Goal: Task Accomplishment & Management: Manage account settings

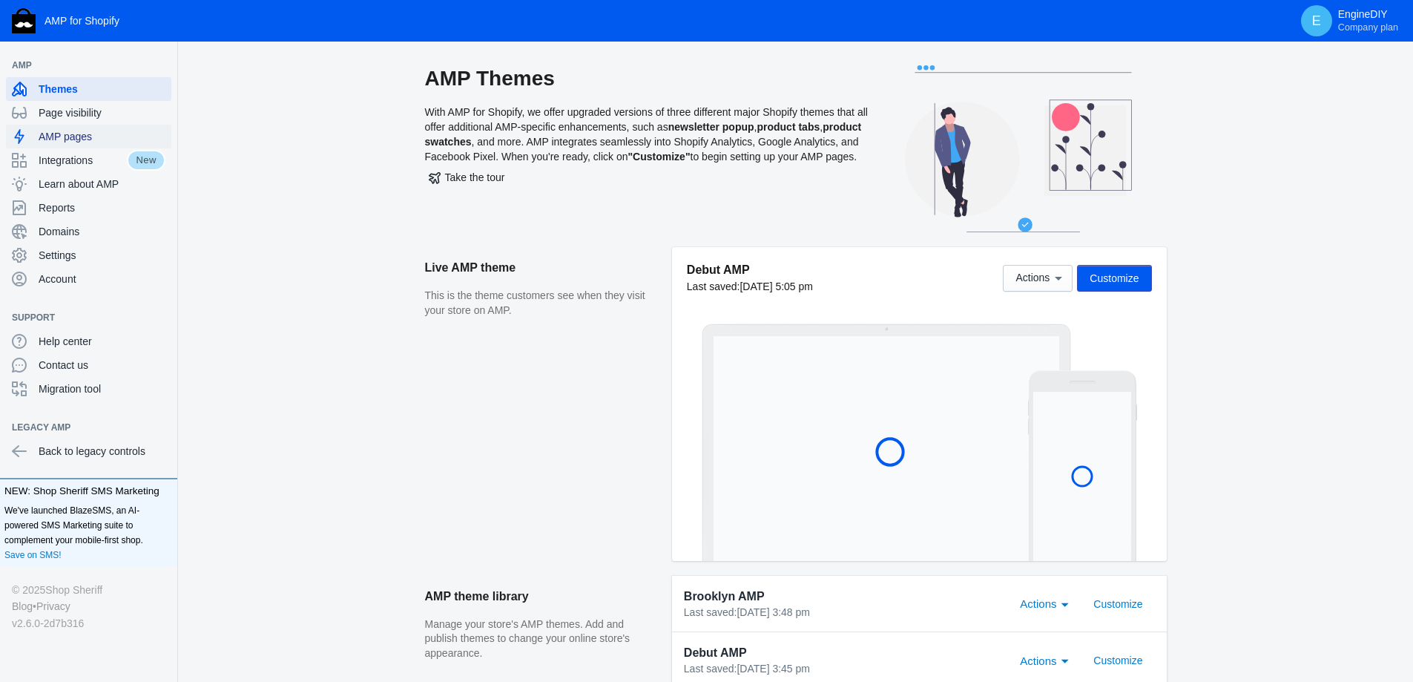
click at [68, 141] on span "AMP pages" at bounding box center [102, 136] width 127 height 15
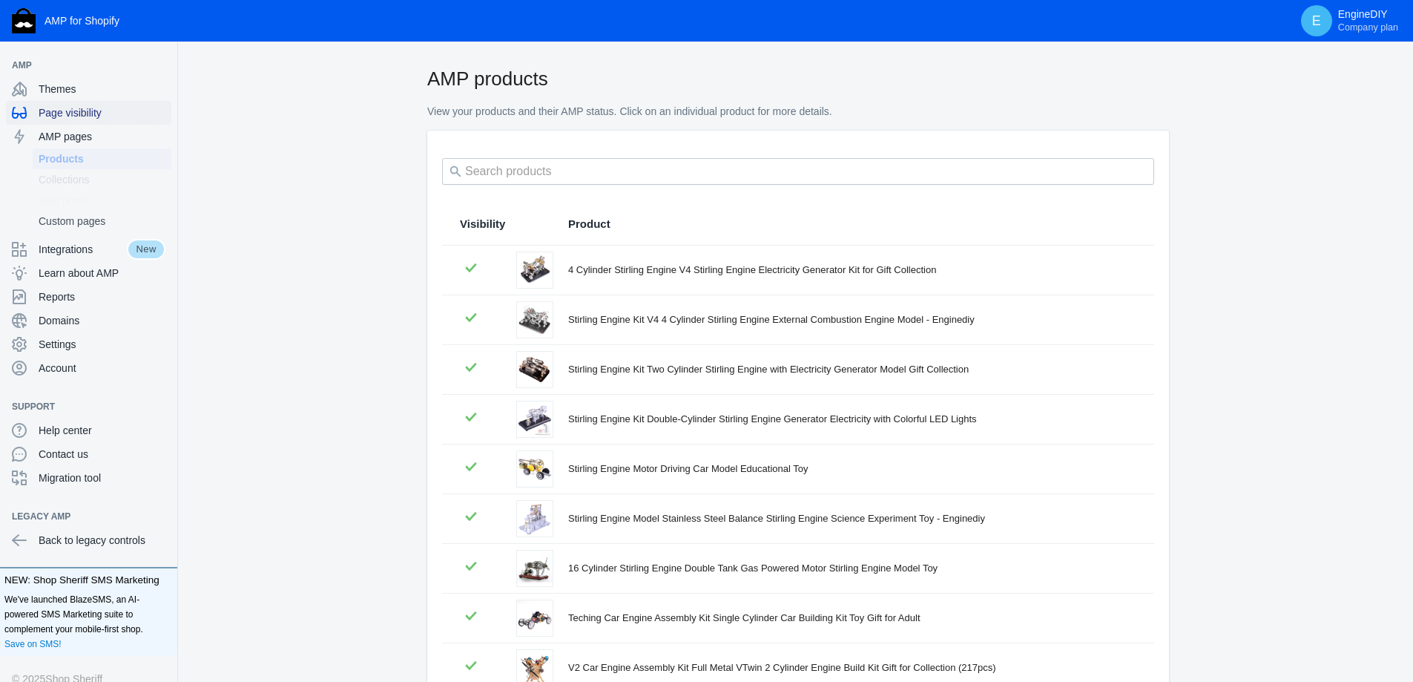
click at [79, 108] on span "Page visibility" at bounding box center [102, 112] width 127 height 15
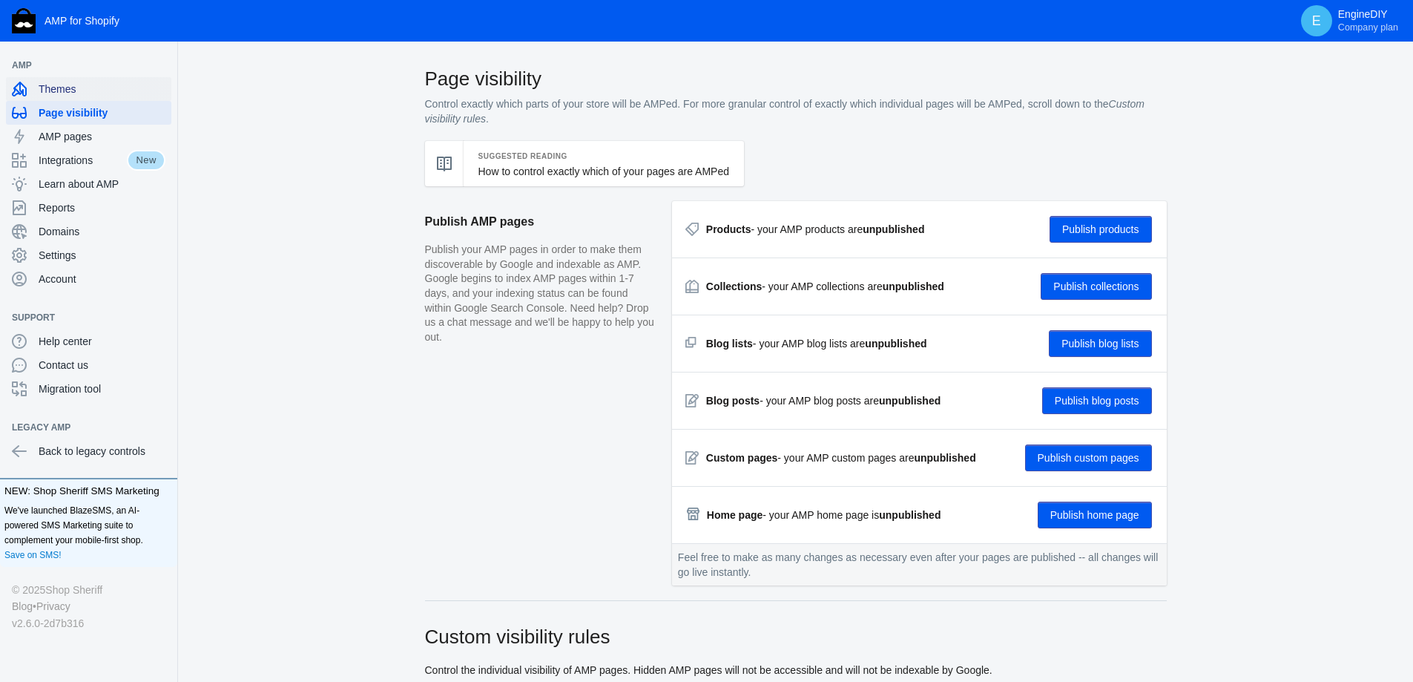
click at [78, 90] on span "Themes" at bounding box center [102, 89] width 127 height 15
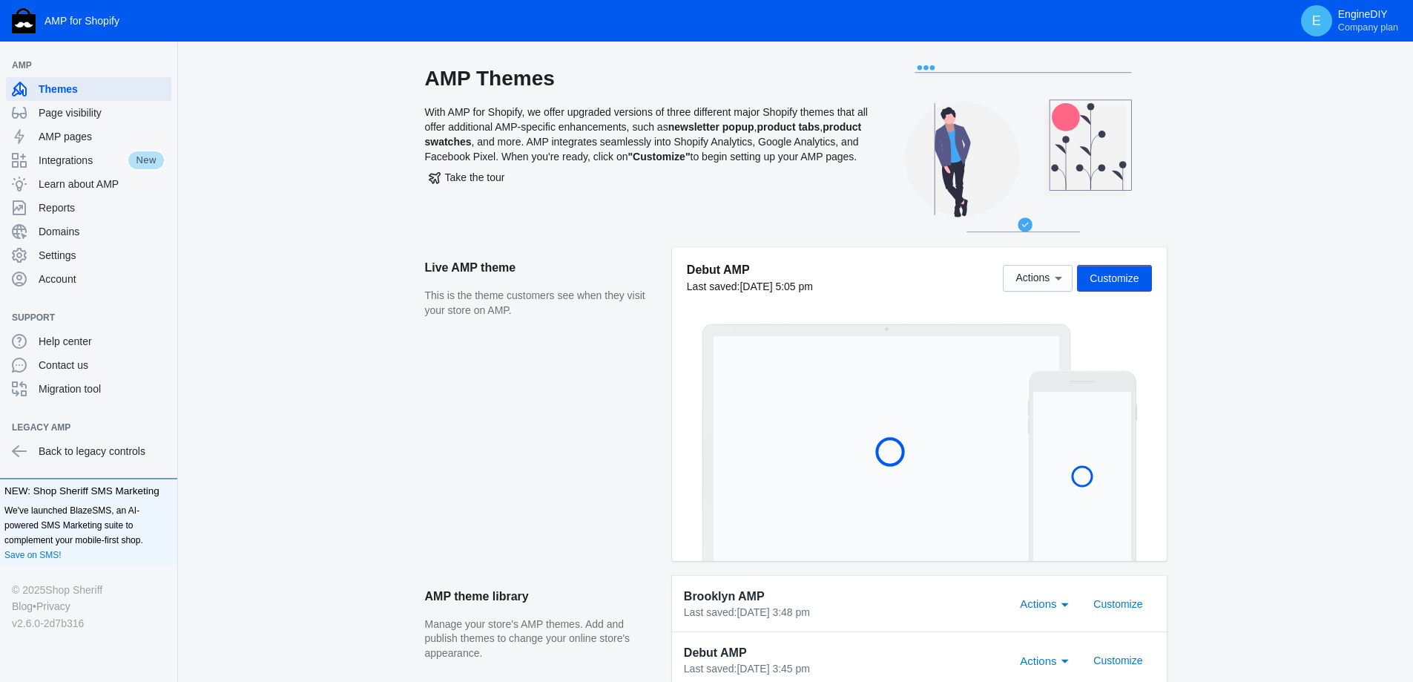
click at [1111, 273] on span "Customize" at bounding box center [1114, 278] width 49 height 12
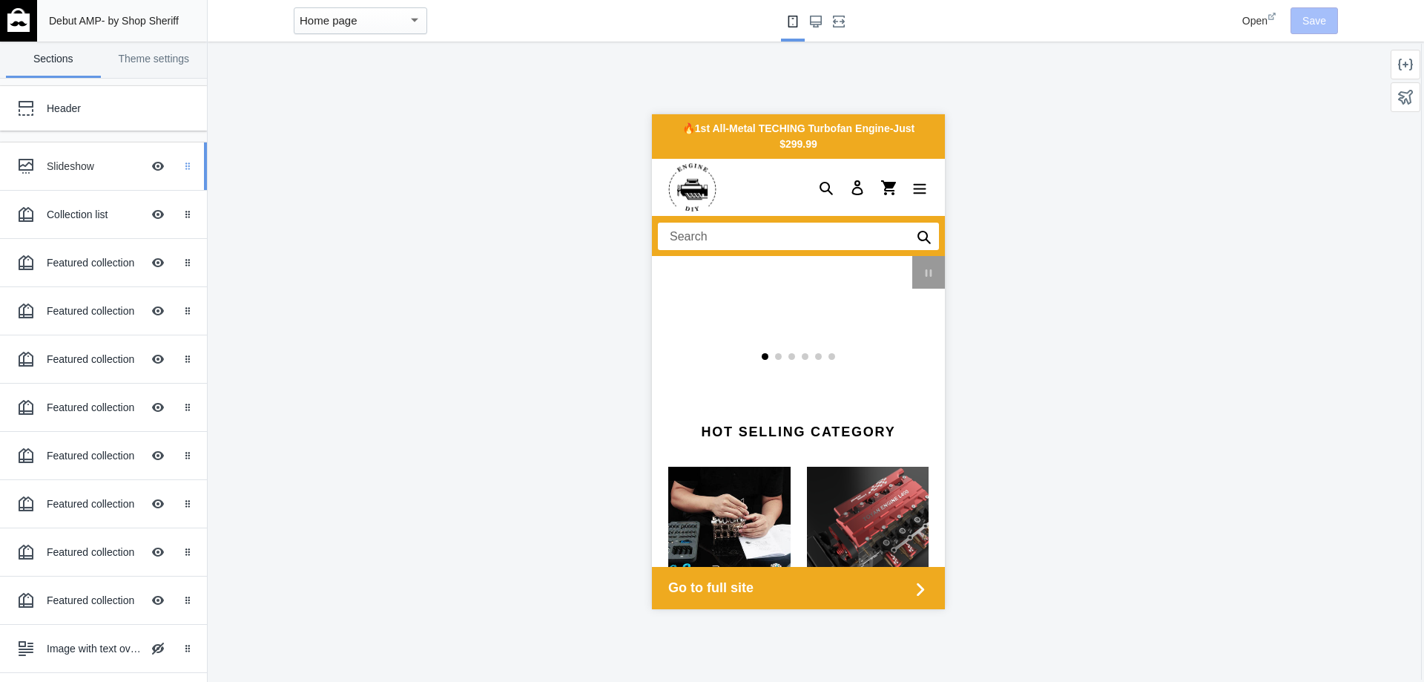
scroll to position [0, 1409]
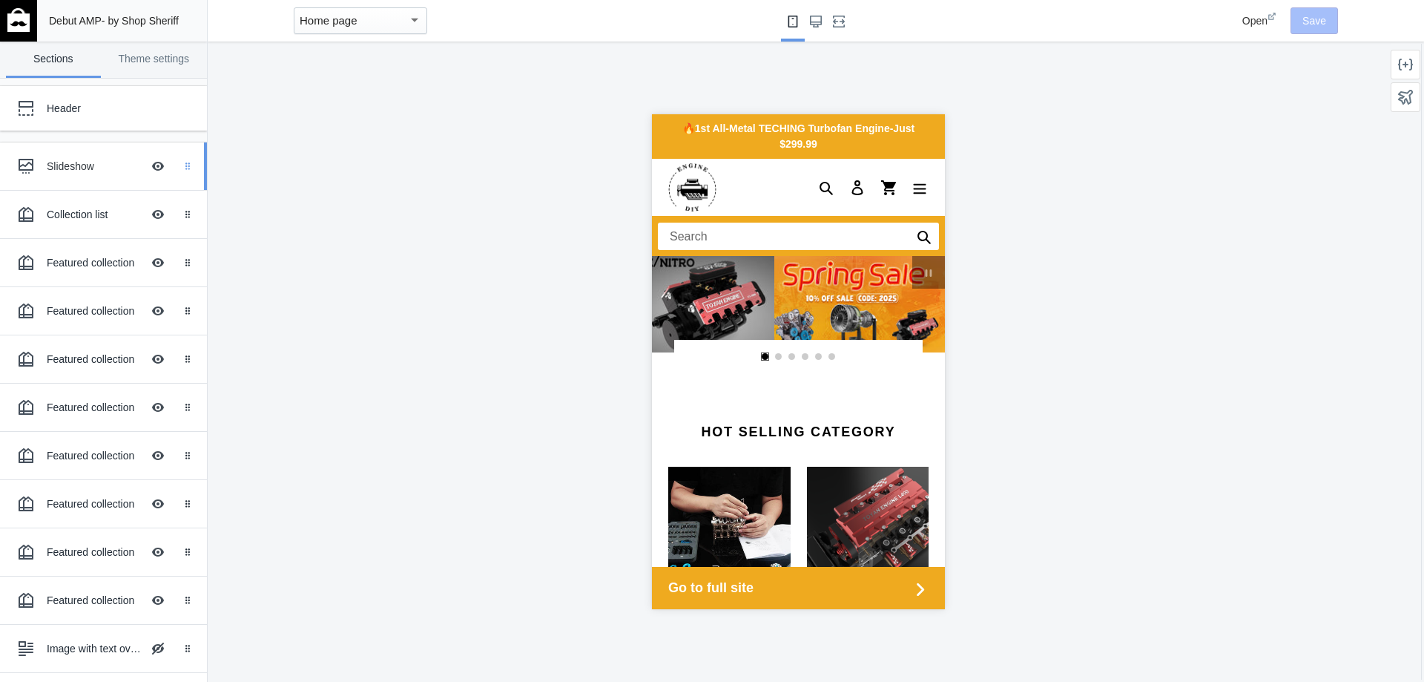
click at [185, 164] on use at bounding box center [187, 165] width 4 height 7
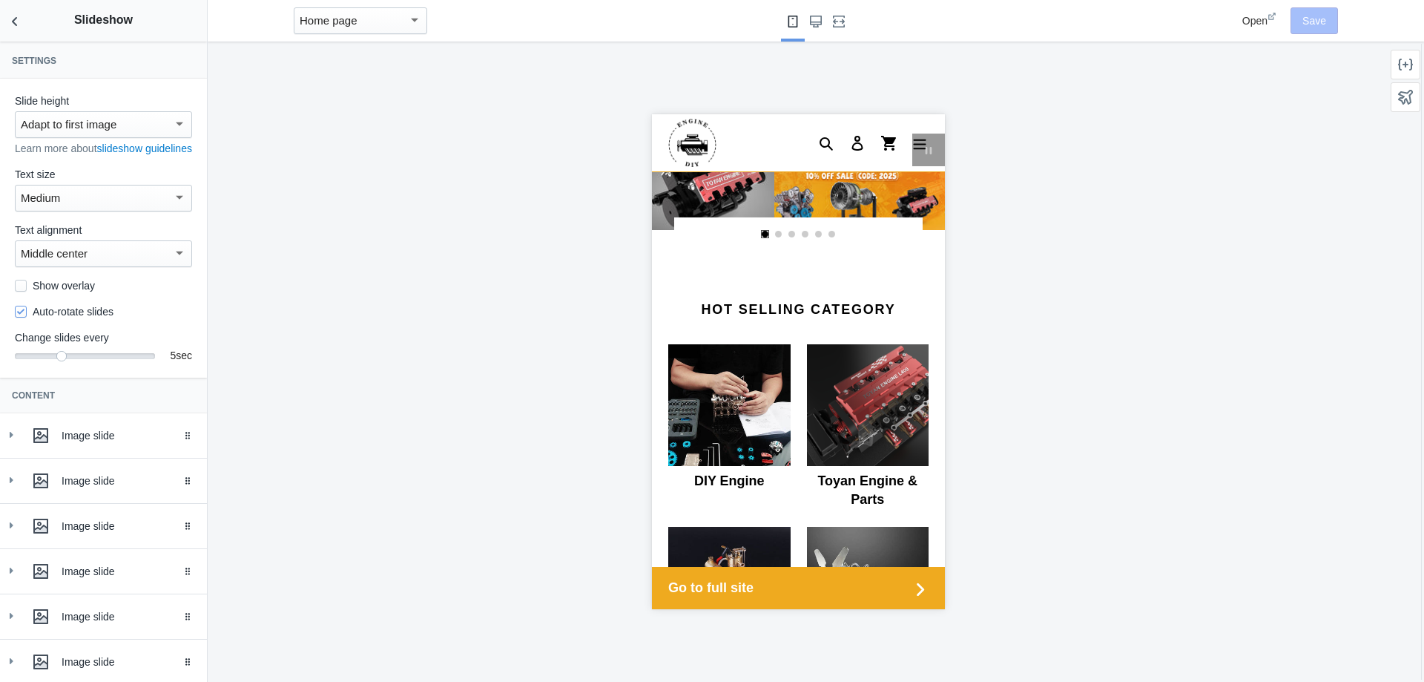
scroll to position [142, 0]
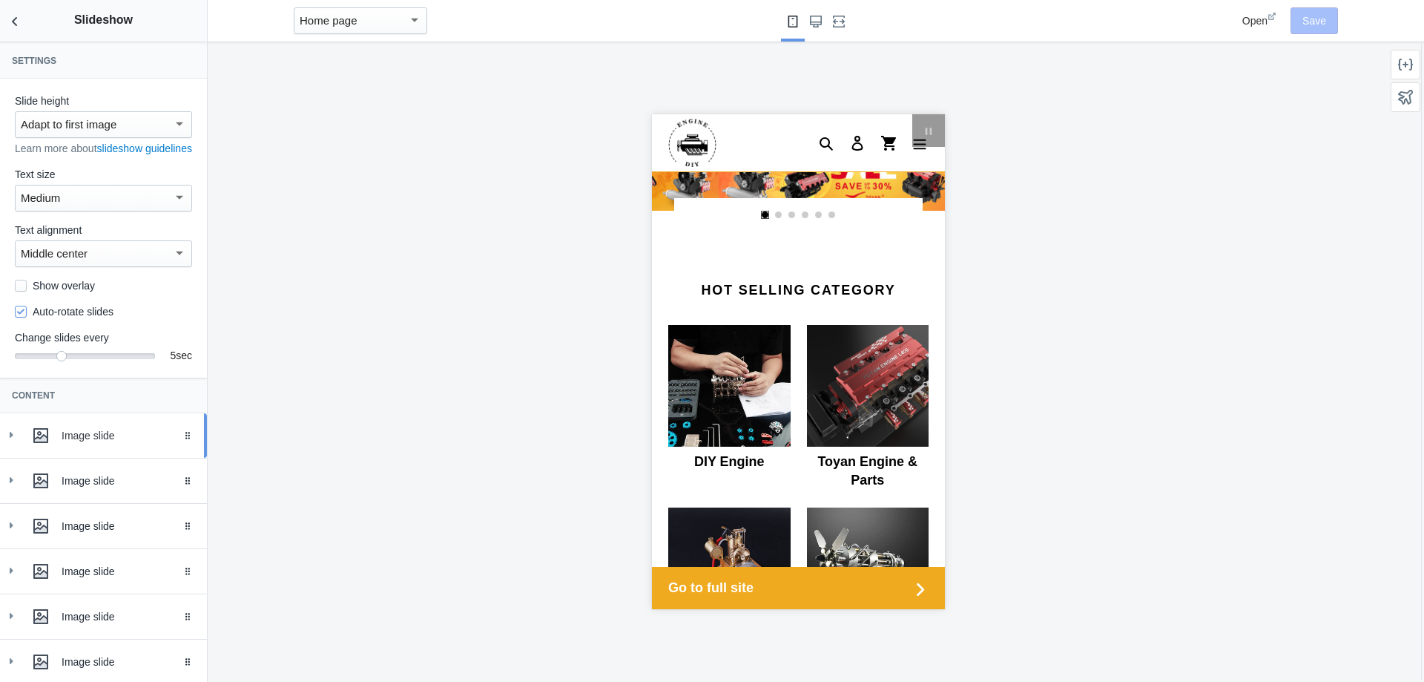
click at [49, 450] on div at bounding box center [41, 436] width 30 height 30
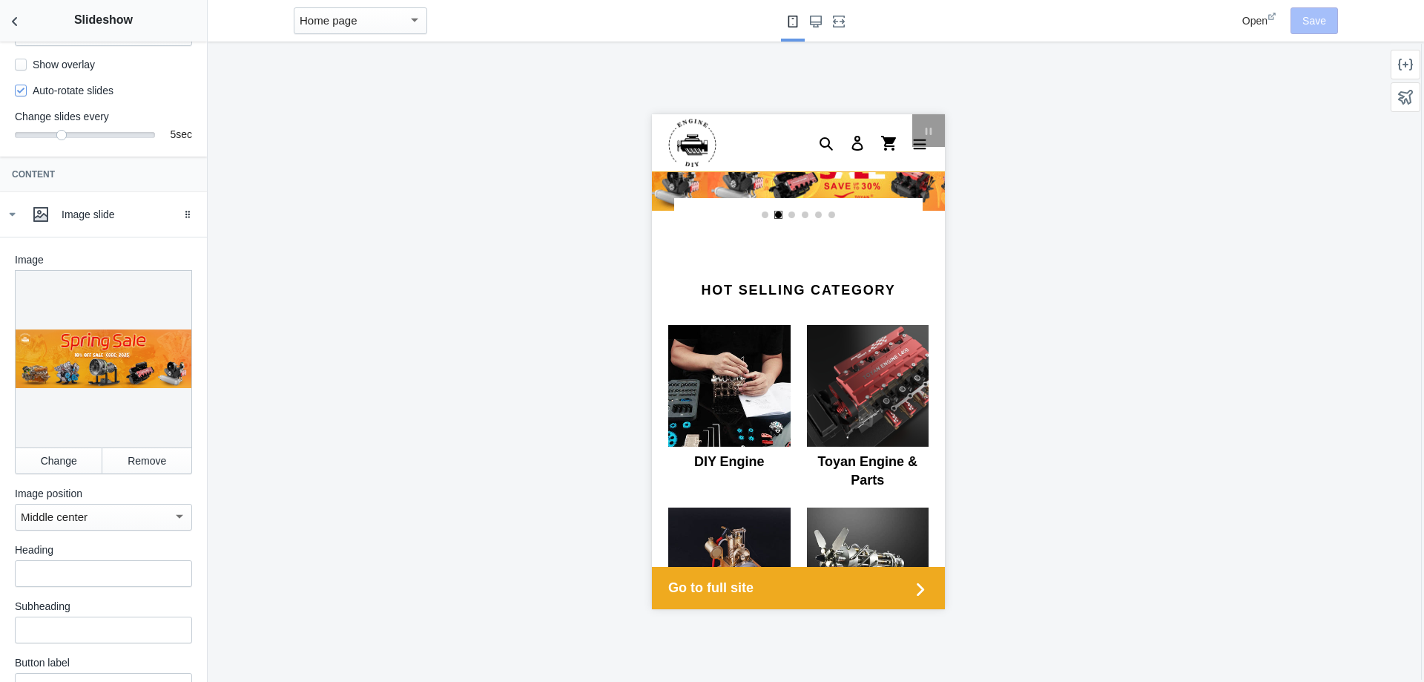
scroll to position [223, 0]
click at [113, 386] on div at bounding box center [103, 357] width 177 height 177
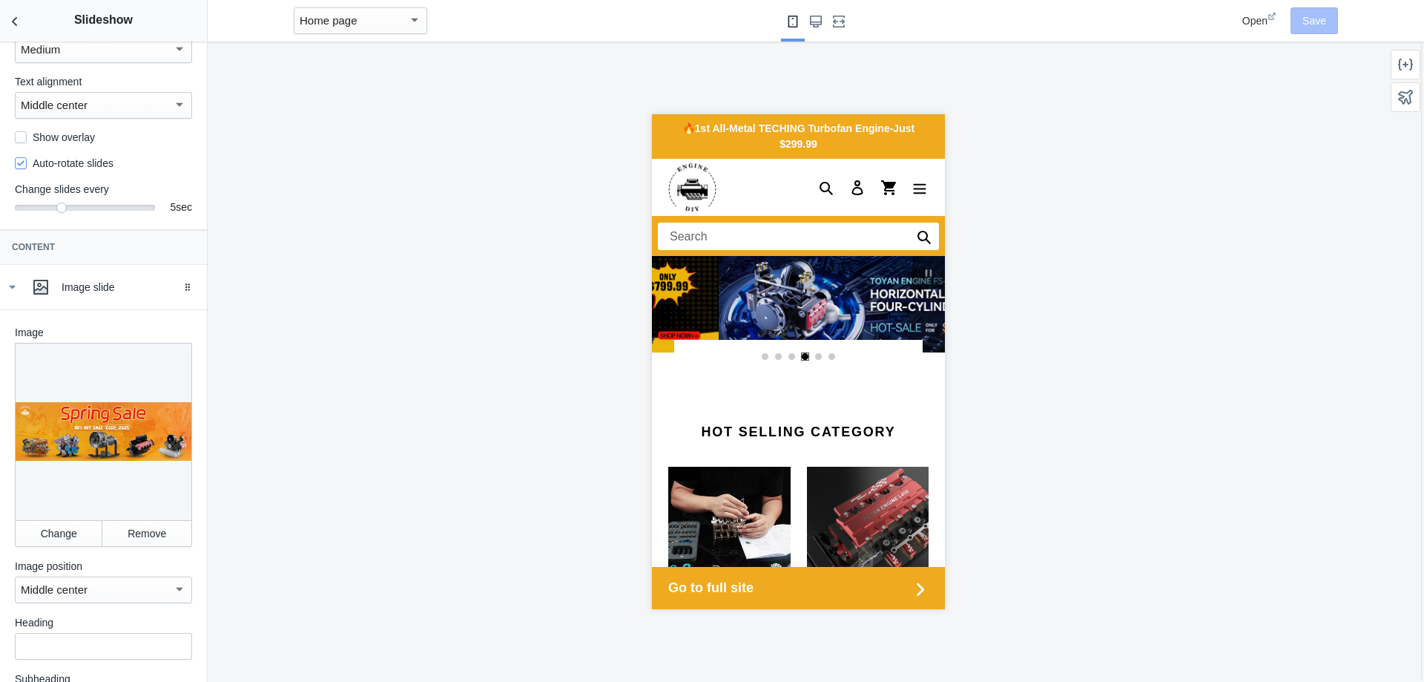
scroll to position [0, 1409]
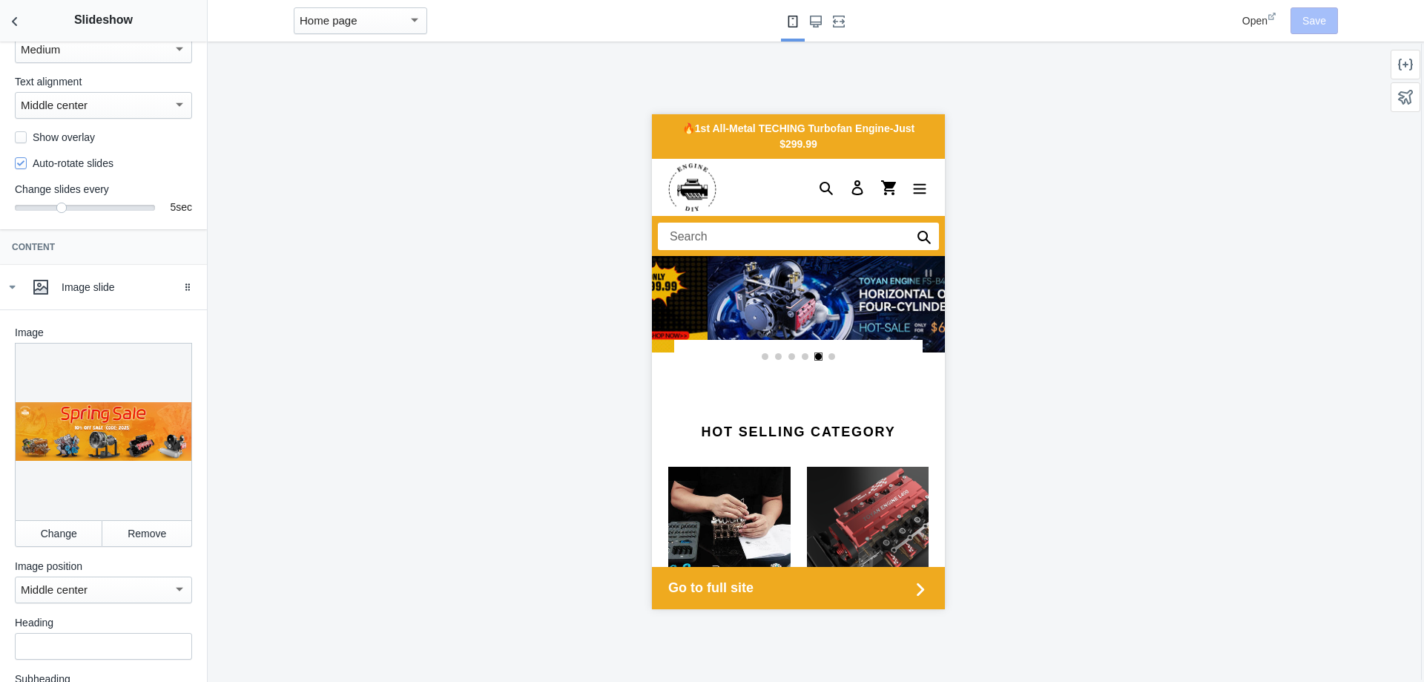
click at [761, 358] on link "Select slide 1" at bounding box center [764, 356] width 7 height 7
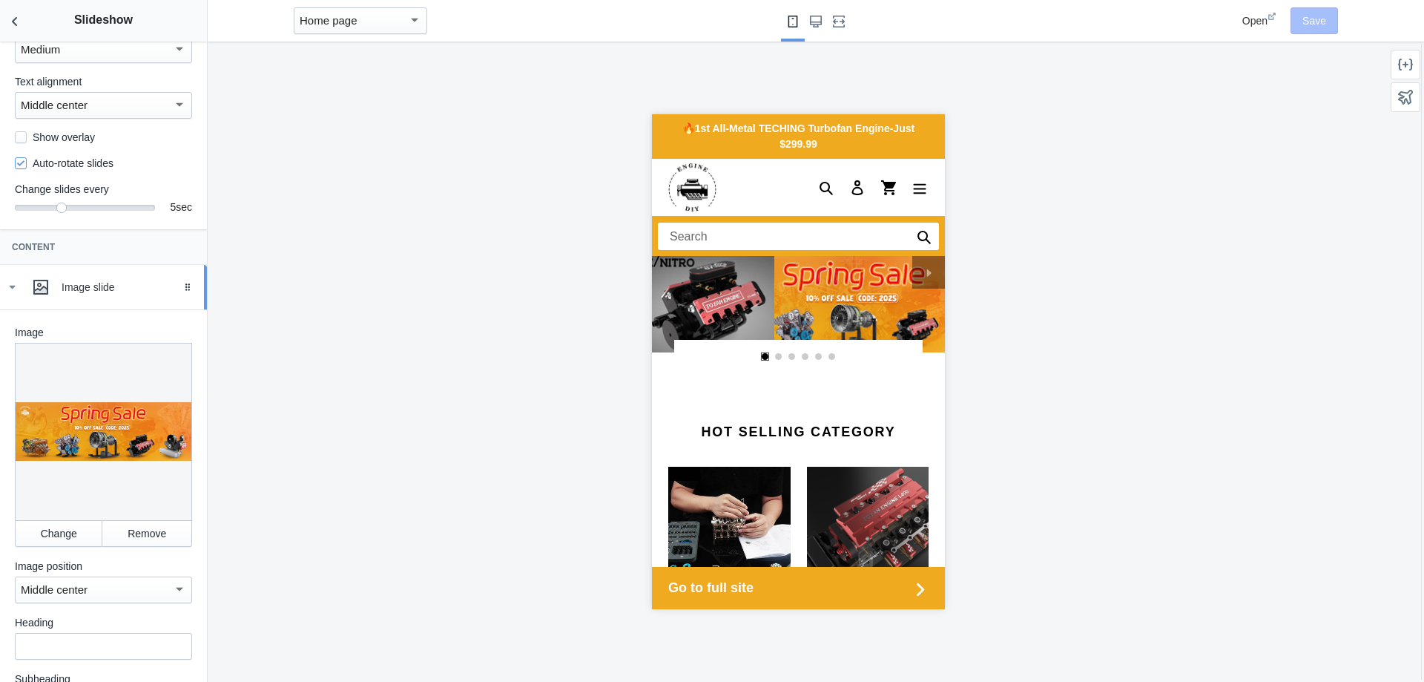
click at [119, 294] on div "Image slide" at bounding box center [129, 287] width 134 height 15
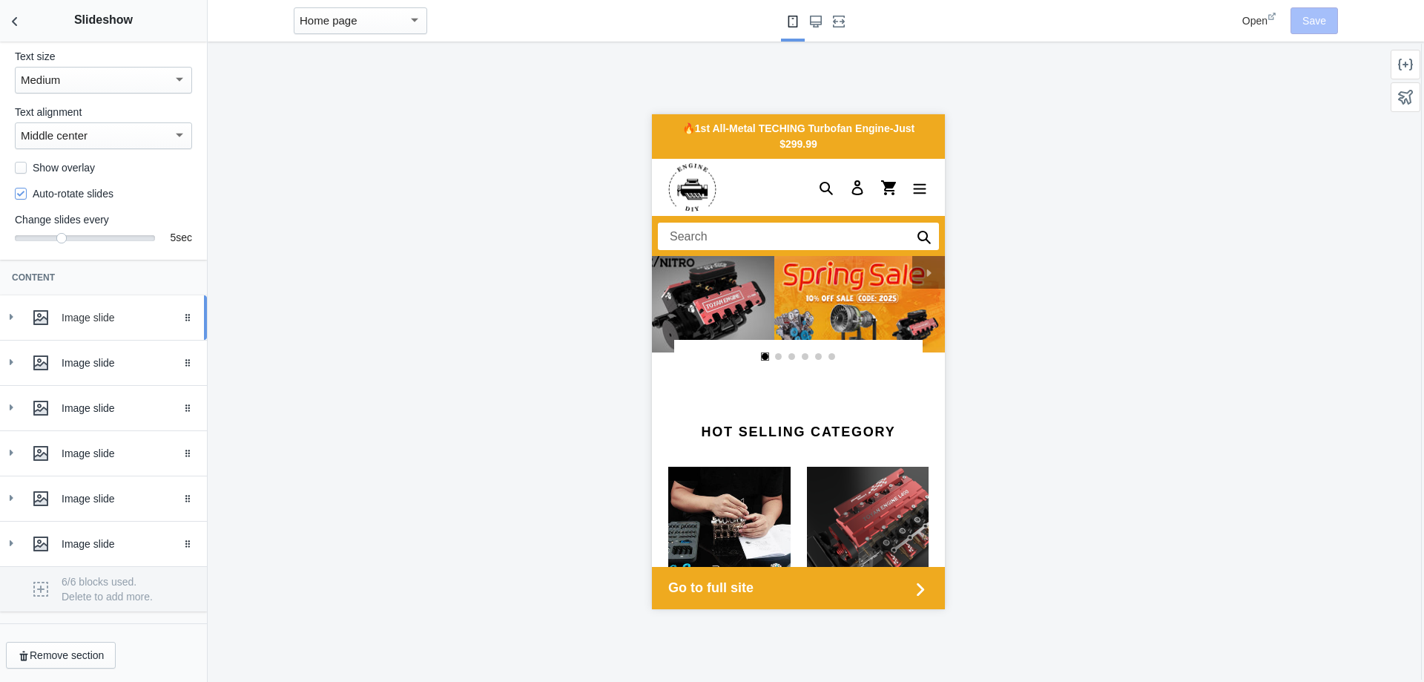
click at [108, 313] on div "Image slide" at bounding box center [129, 317] width 134 height 15
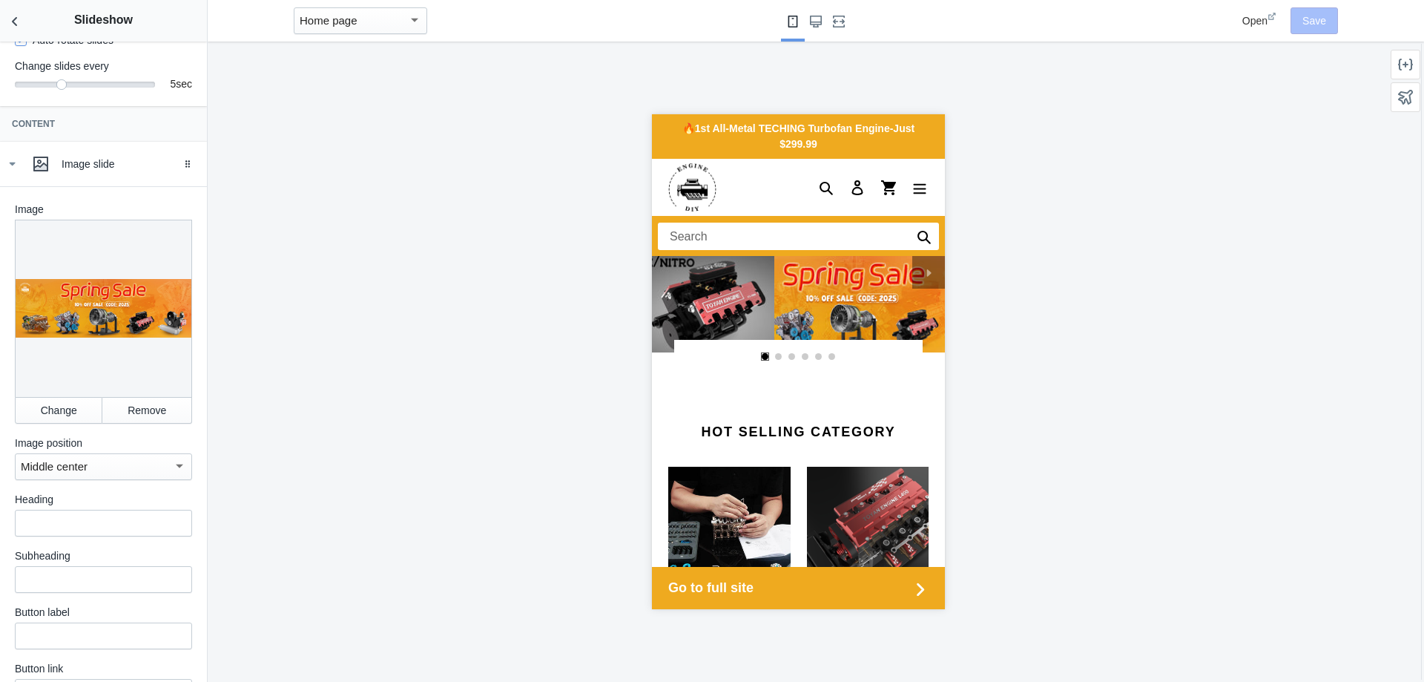
scroll to position [371, 0]
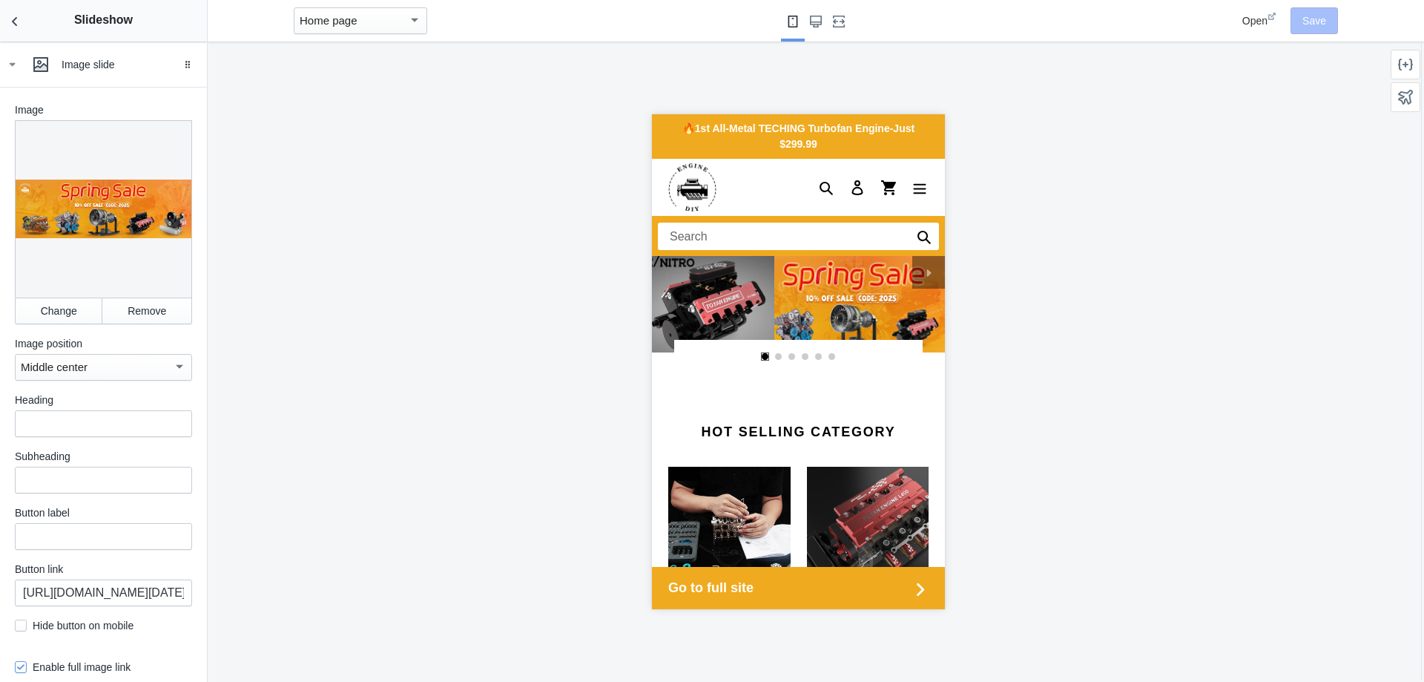
click at [145, 376] on div "Middle center" at bounding box center [97, 367] width 152 height 18
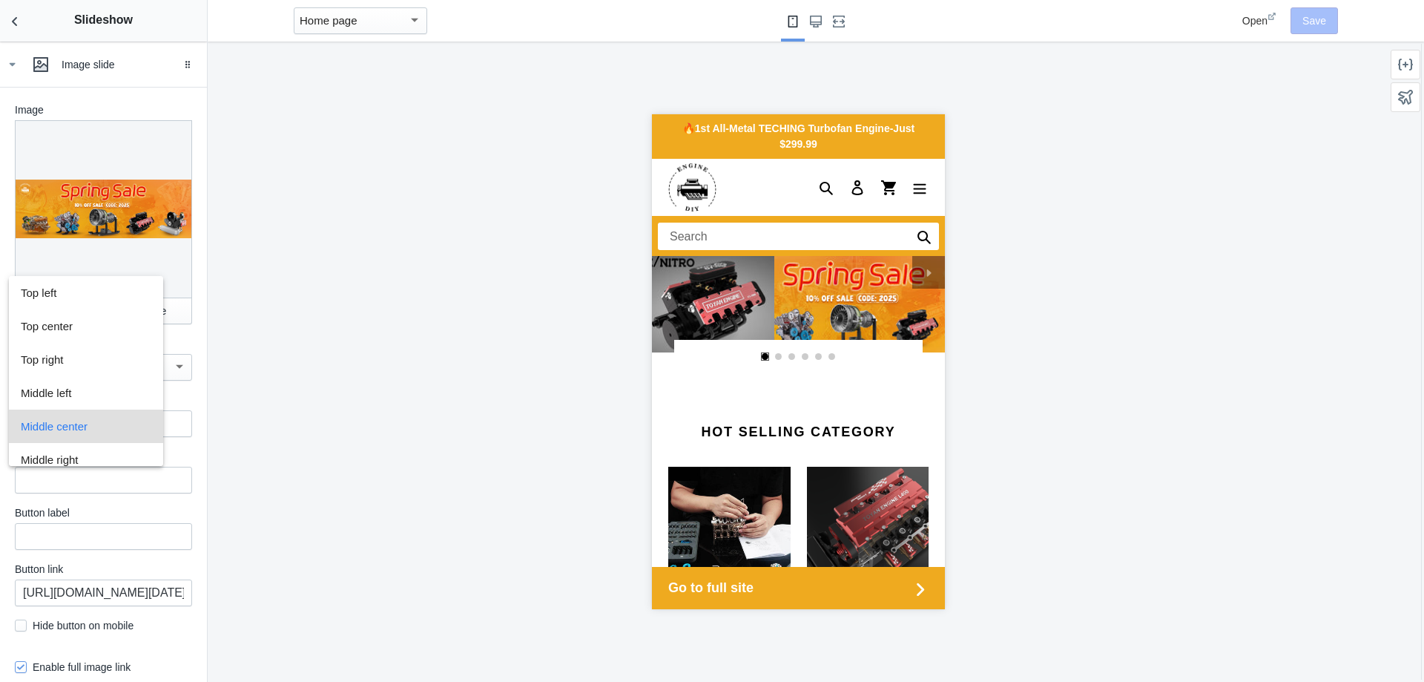
scroll to position [56, 0]
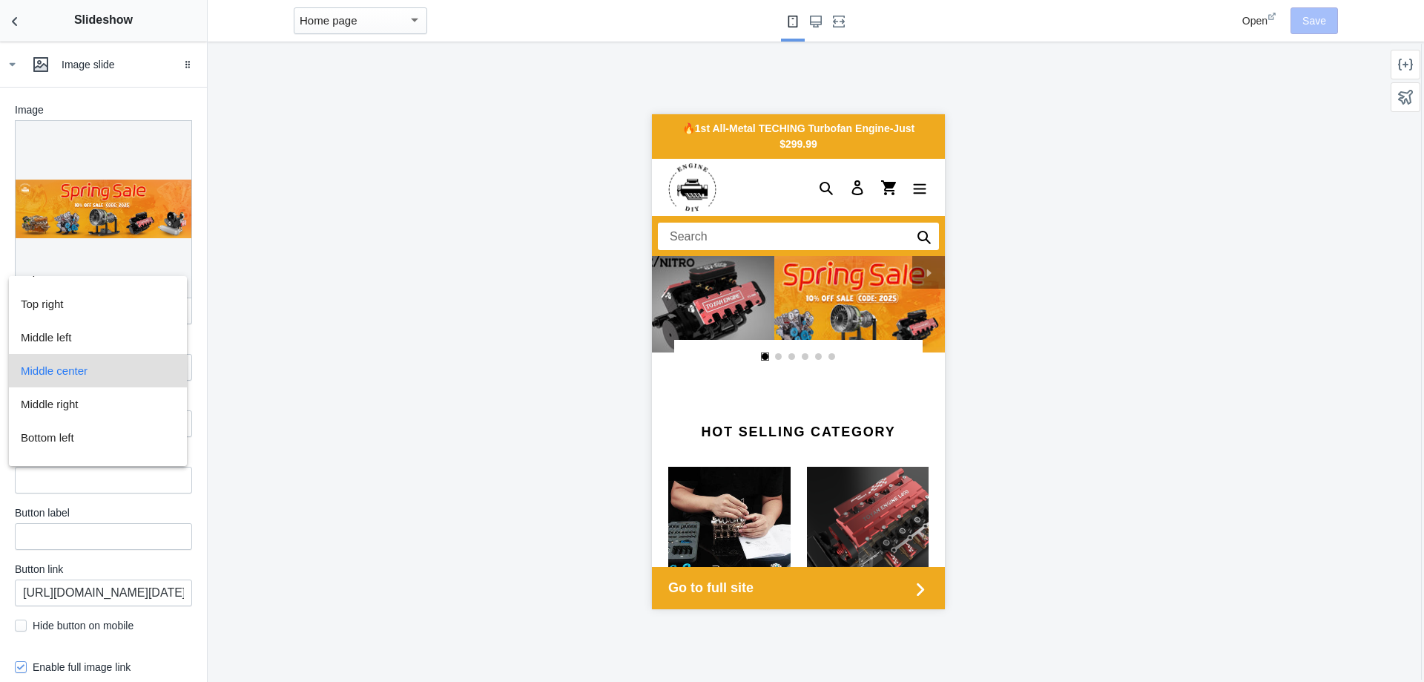
click at [244, 349] on div at bounding box center [712, 341] width 1424 height 682
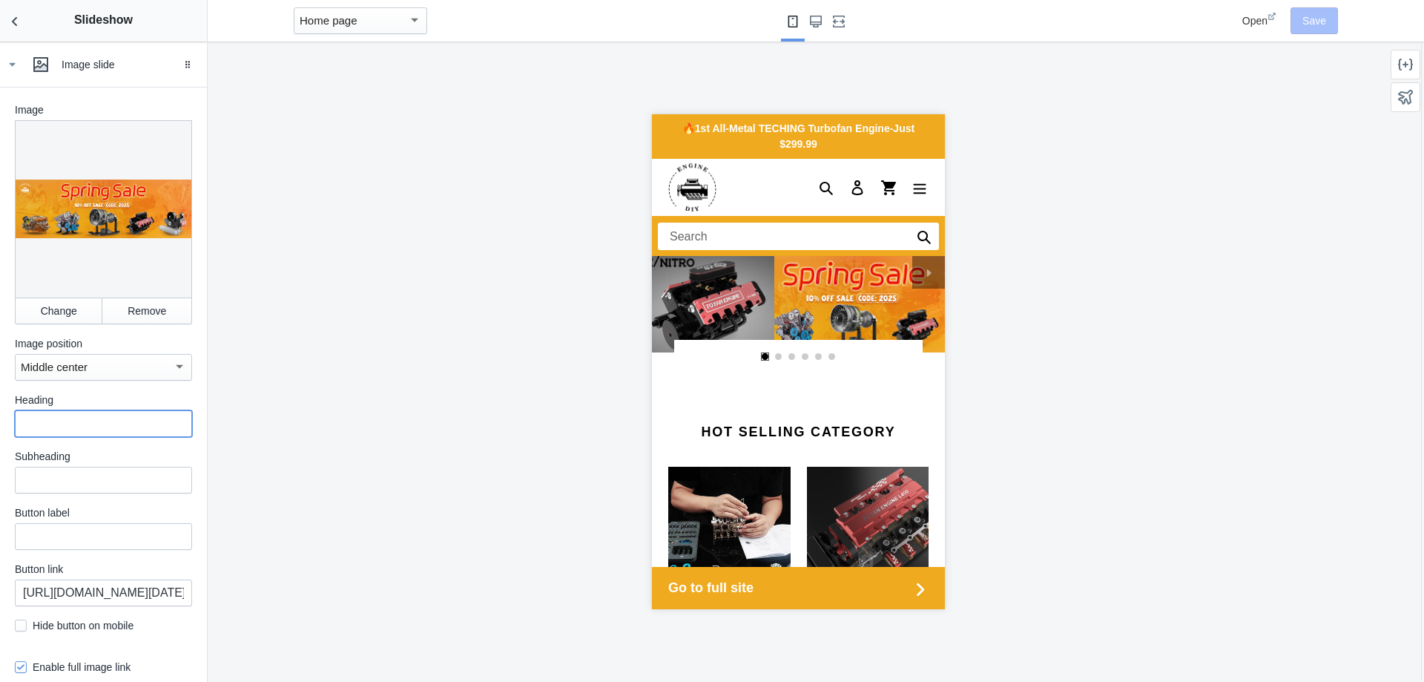
click at [124, 414] on input "text" at bounding box center [103, 423] width 177 height 27
click at [808, 274] on link "slideshow" at bounding box center [853, 304] width 293 height 96
click at [912, 284] on button "Pause slideshow Play slideshow" at bounding box center [928, 272] width 33 height 33
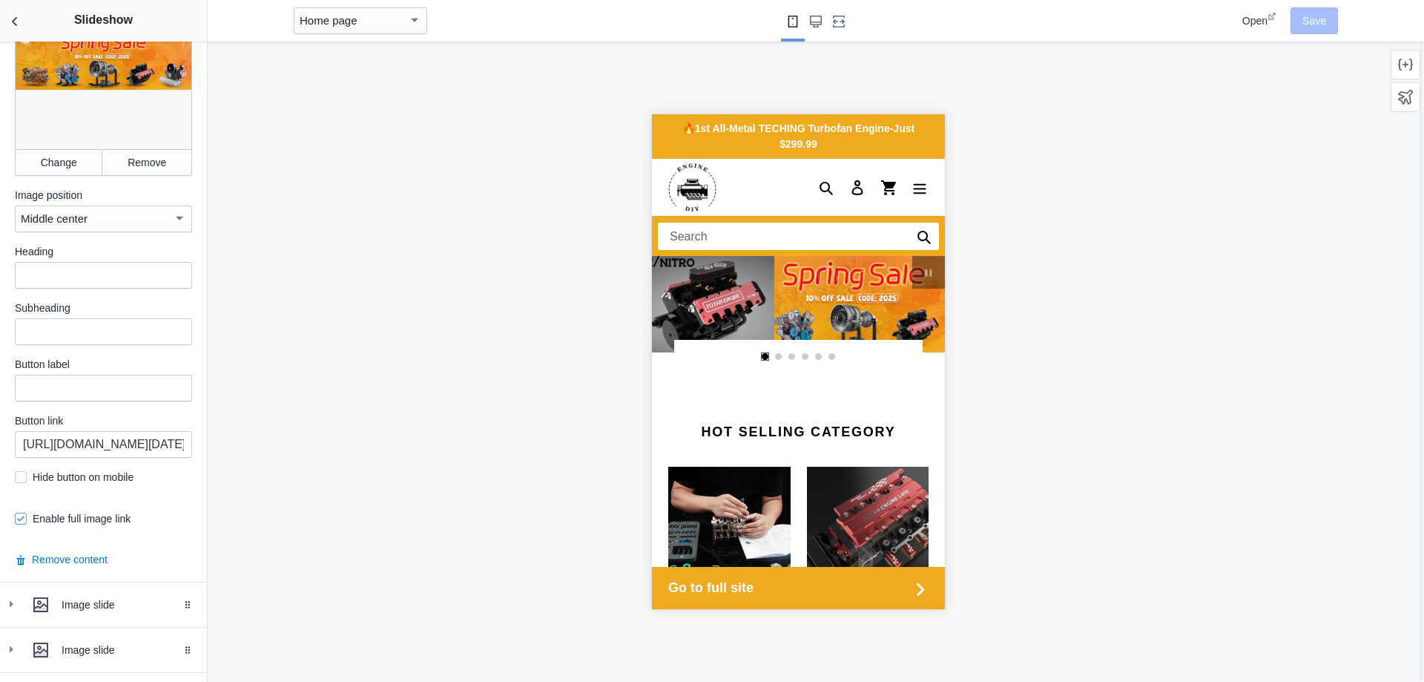
scroll to position [593, 0]
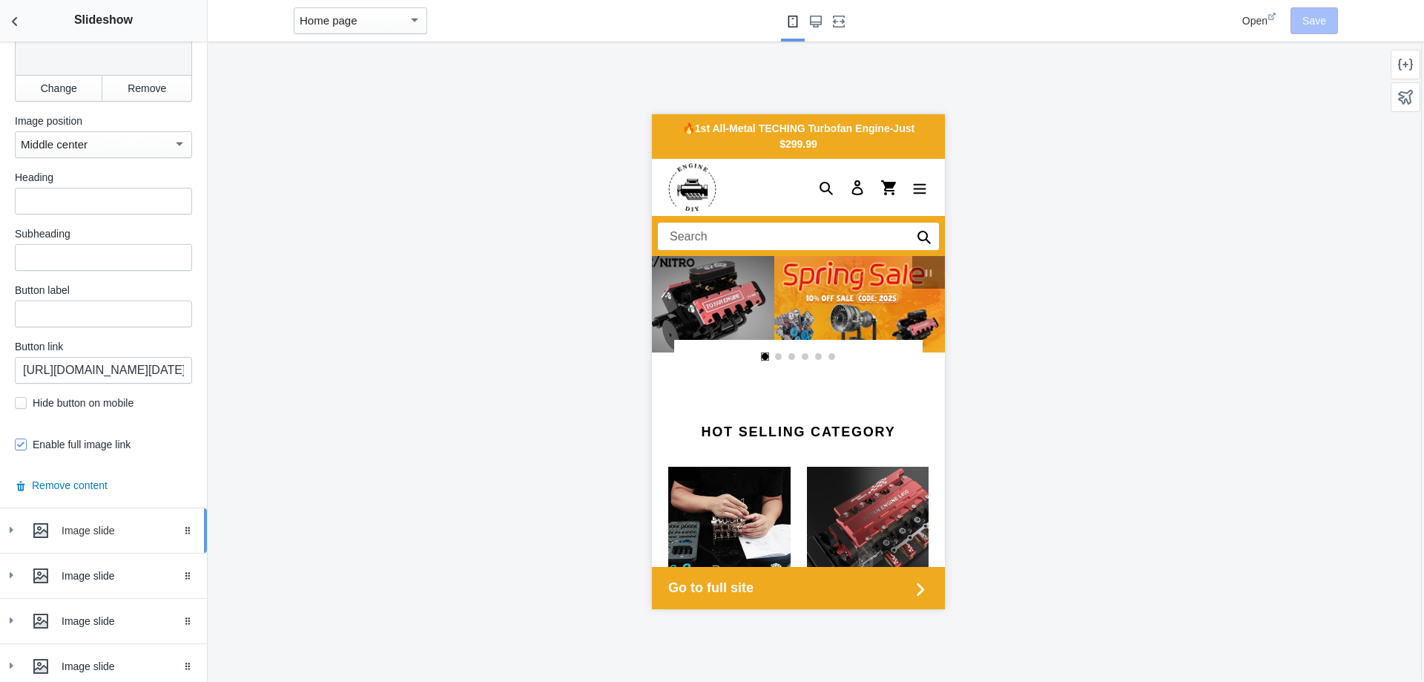
click at [92, 537] on div "Image slide" at bounding box center [129, 530] width 134 height 15
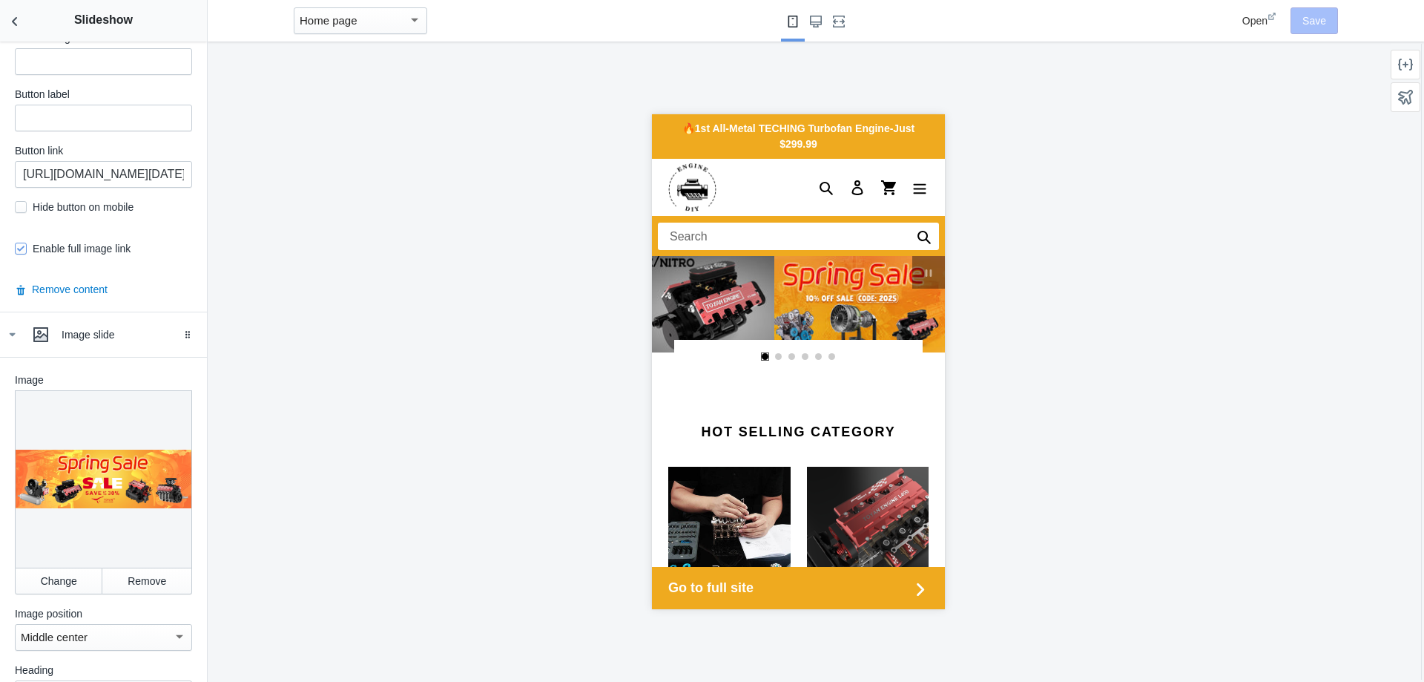
scroll to position [816, 0]
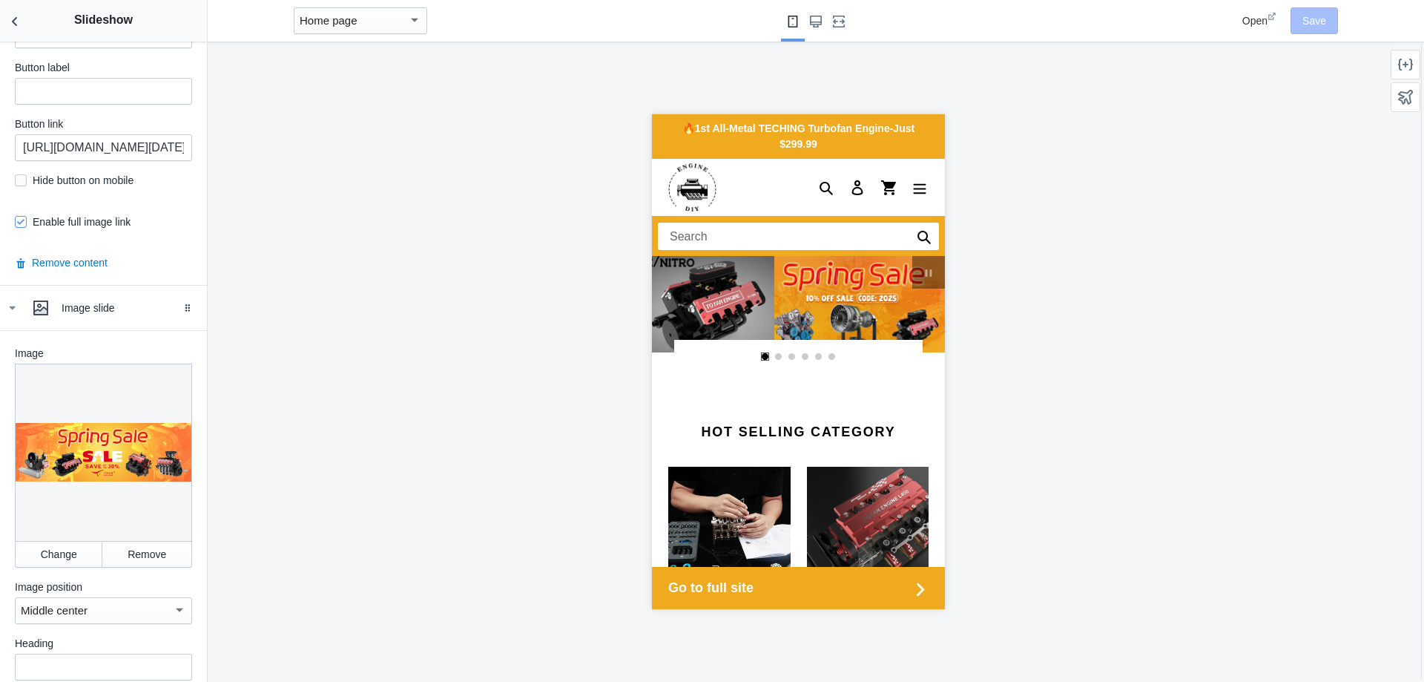
click at [111, 480] on div at bounding box center [103, 451] width 177 height 177
